Goal: Navigation & Orientation: Find specific page/section

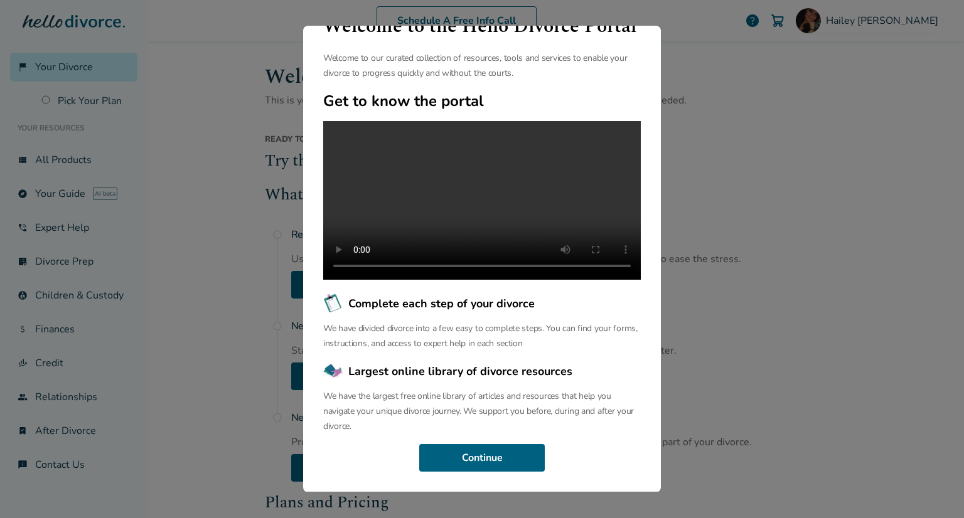
scroll to position [77, 0]
click at [473, 446] on button "Continue" at bounding box center [482, 458] width 126 height 28
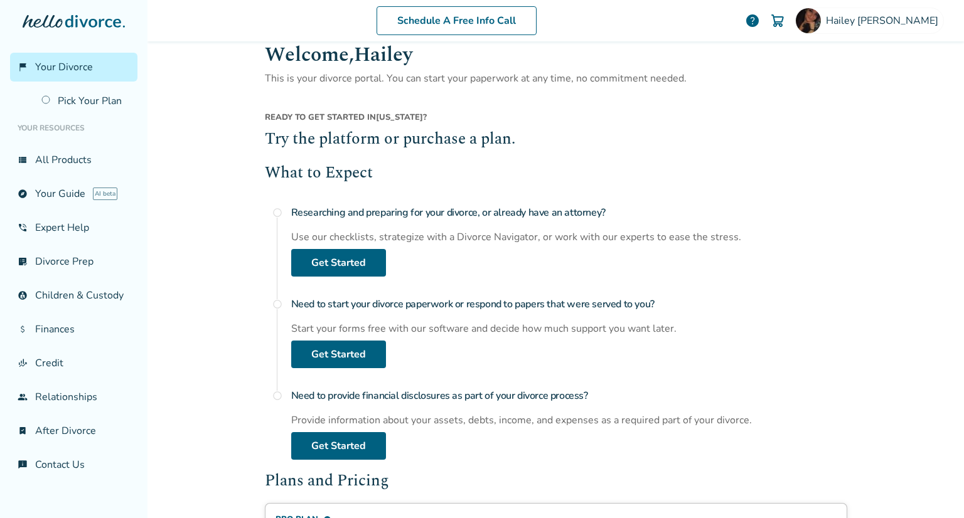
scroll to position [0, 0]
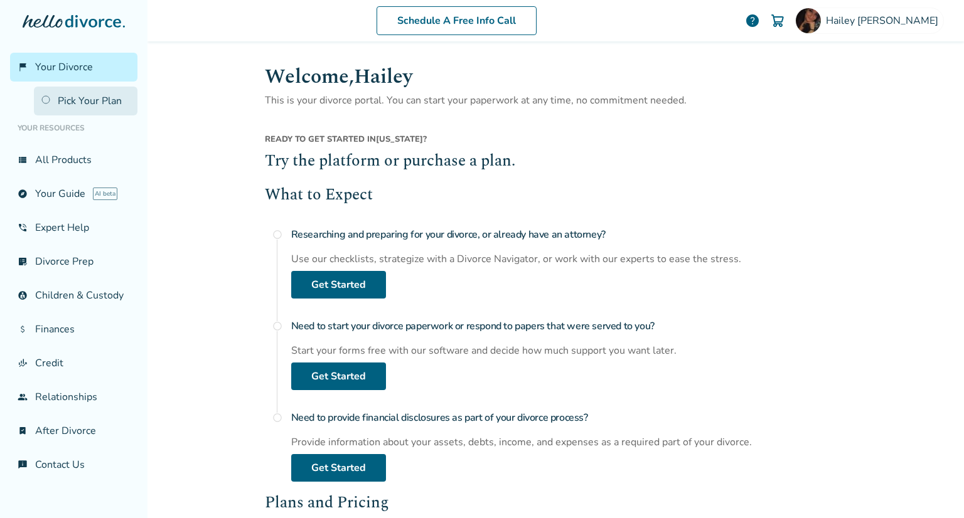
click at [62, 110] on link "Pick Your Plan" at bounding box center [86, 101] width 104 height 29
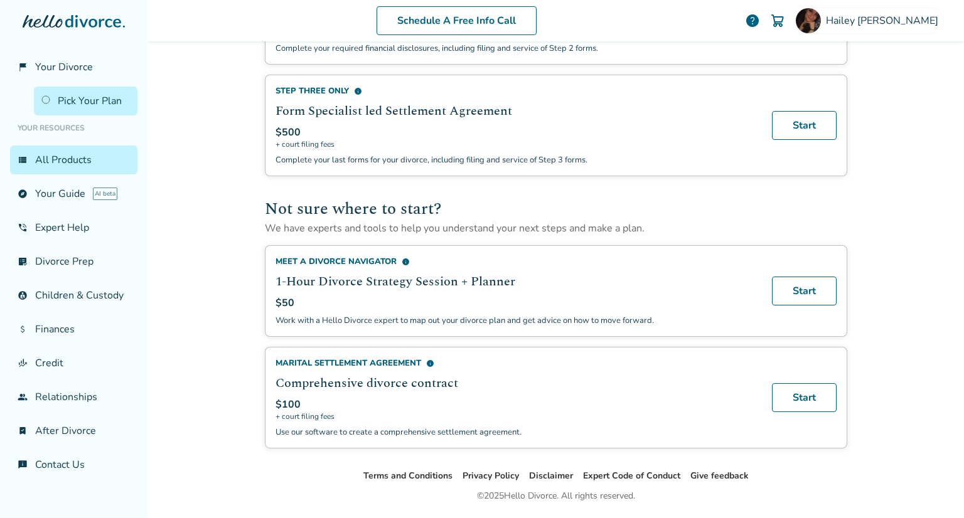
scroll to position [608, 0]
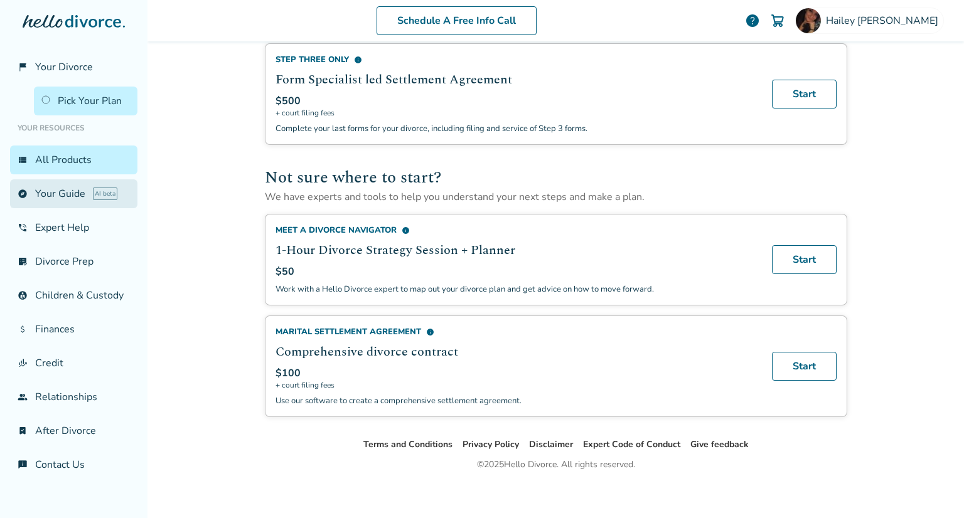
click at [65, 201] on link "explore Your Guide AI beta" at bounding box center [73, 194] width 127 height 29
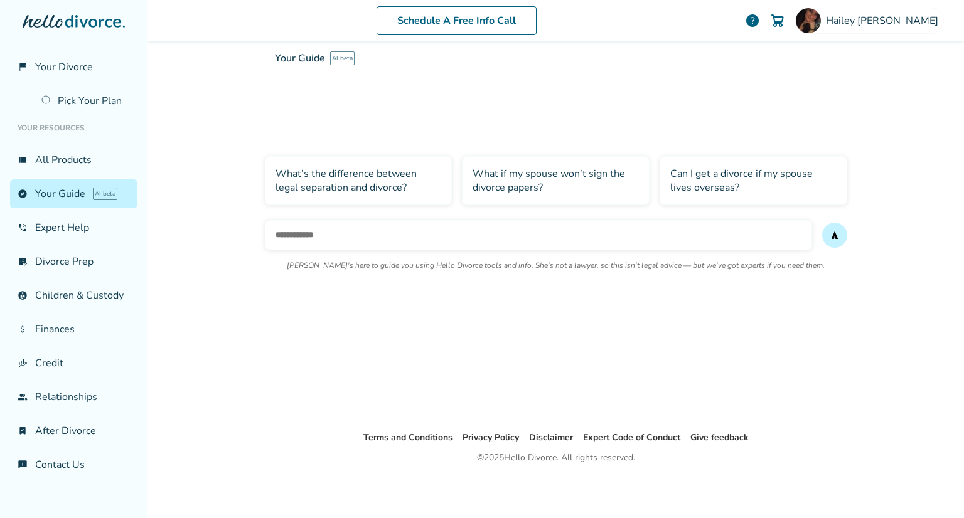
scroll to position [62, 0]
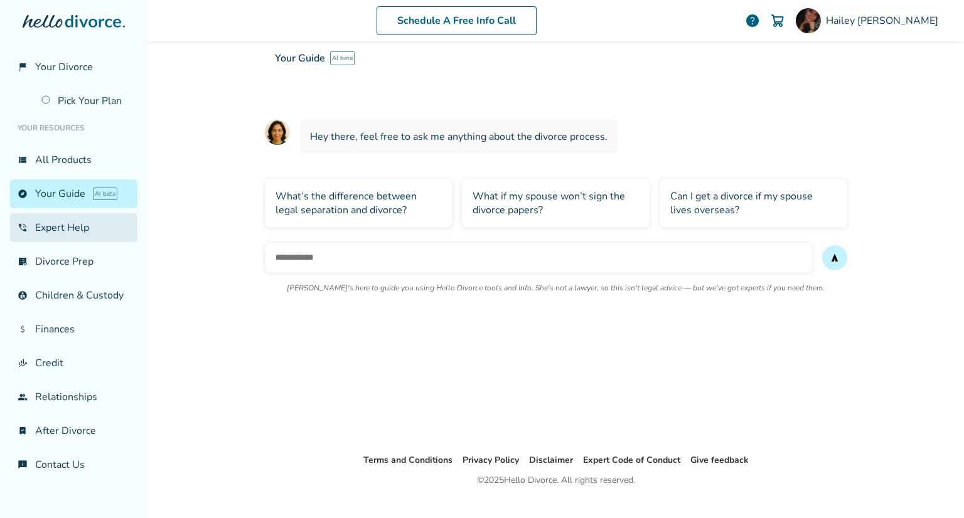
click at [56, 242] on link "phone_in_talk Expert Help" at bounding box center [73, 227] width 127 height 29
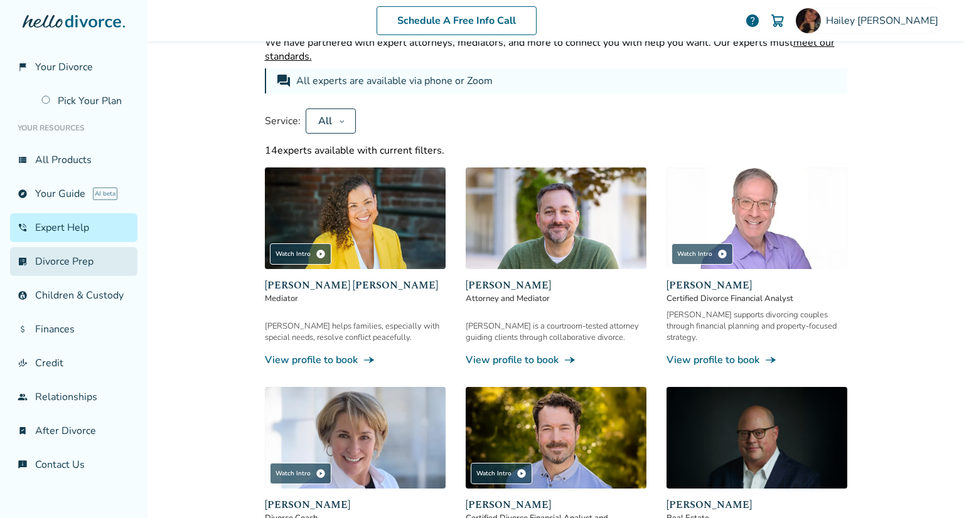
click at [63, 276] on link "list_alt_check Divorce Prep" at bounding box center [73, 261] width 127 height 29
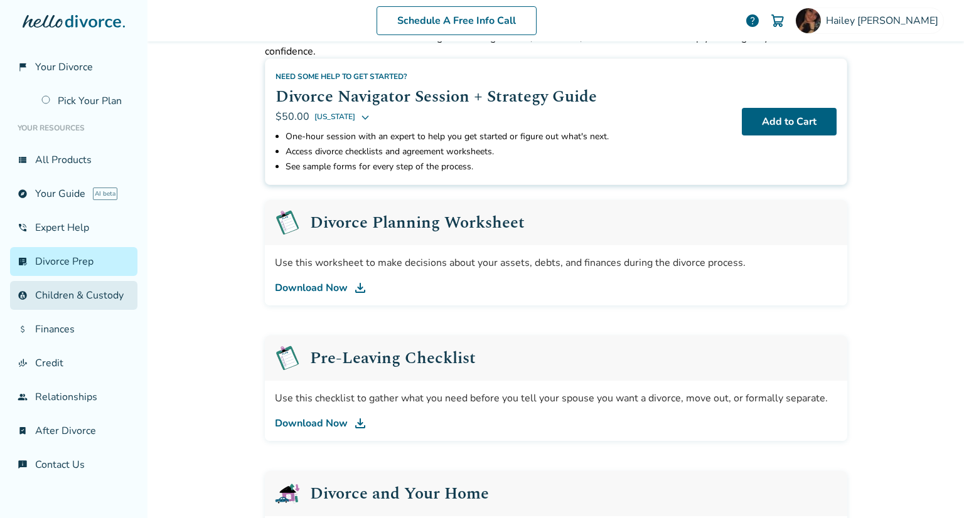
click at [52, 306] on link "account_child Children & Custody" at bounding box center [73, 295] width 127 height 29
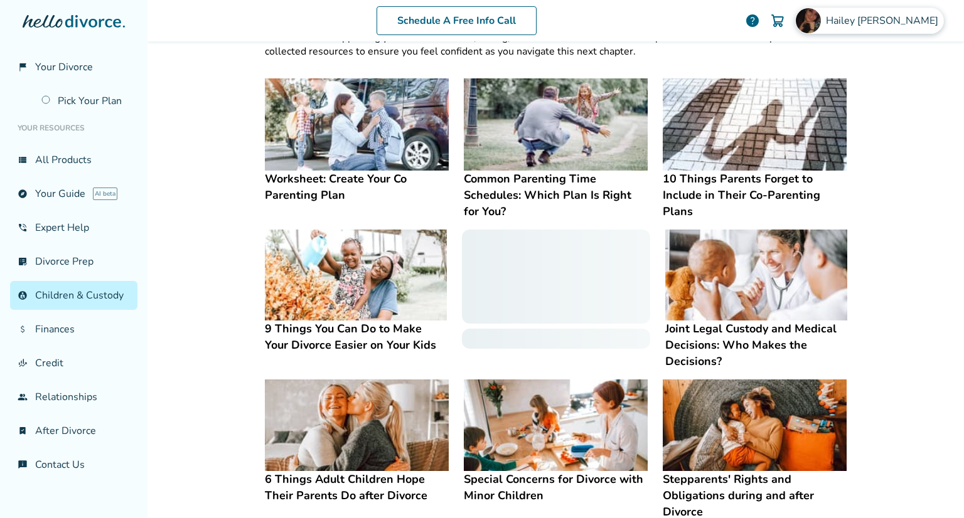
click at [843, 8] on div "[PERSON_NAME]" at bounding box center [869, 21] width 149 height 26
click at [83, 63] on span "Your Divorce" at bounding box center [64, 67] width 58 height 14
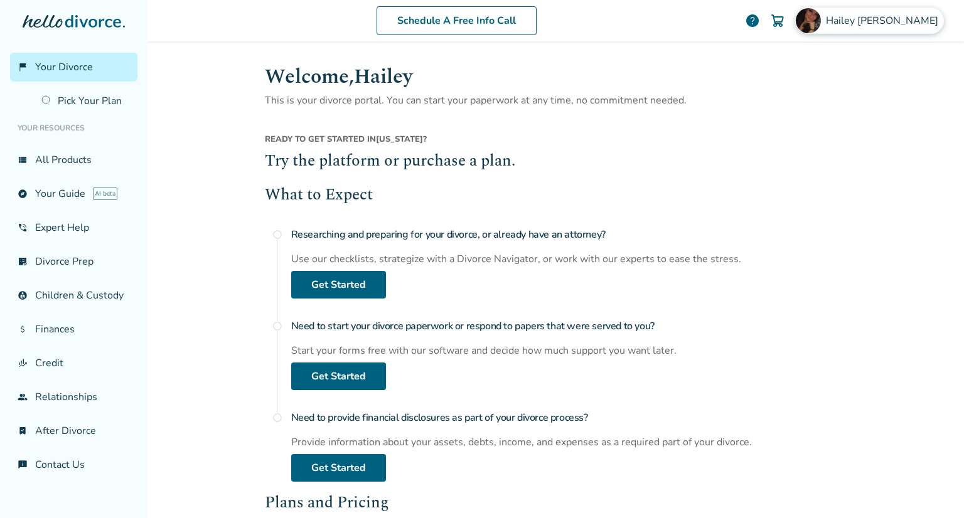
click at [821, 26] on img at bounding box center [808, 20] width 25 height 25
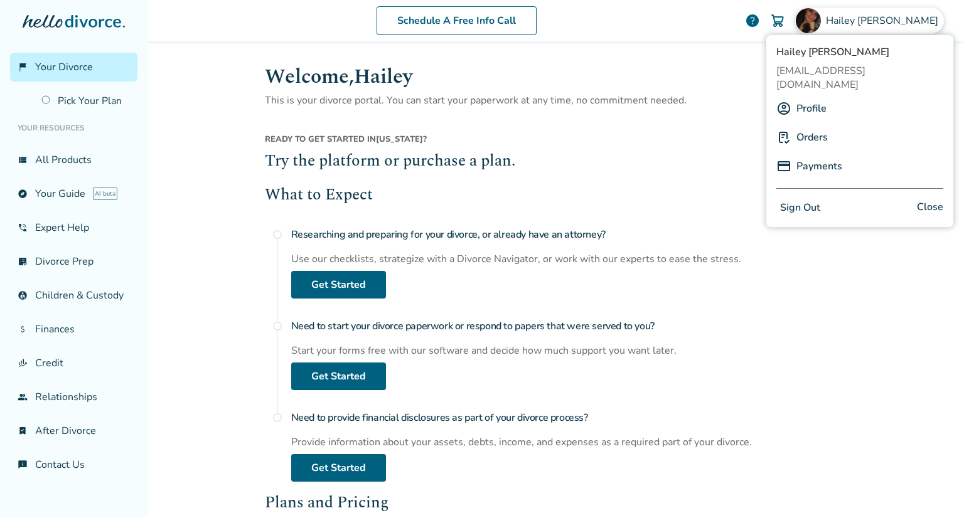
click at [825, 98] on link "Profile" at bounding box center [812, 109] width 30 height 24
